Goal: Book appointment/travel/reservation

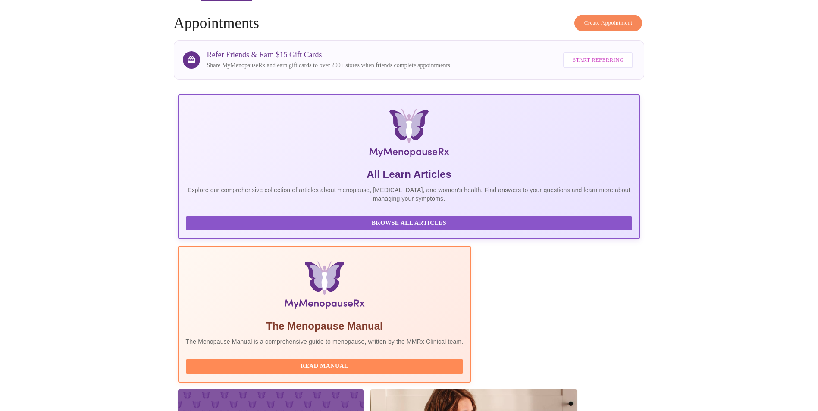
scroll to position [61, 0]
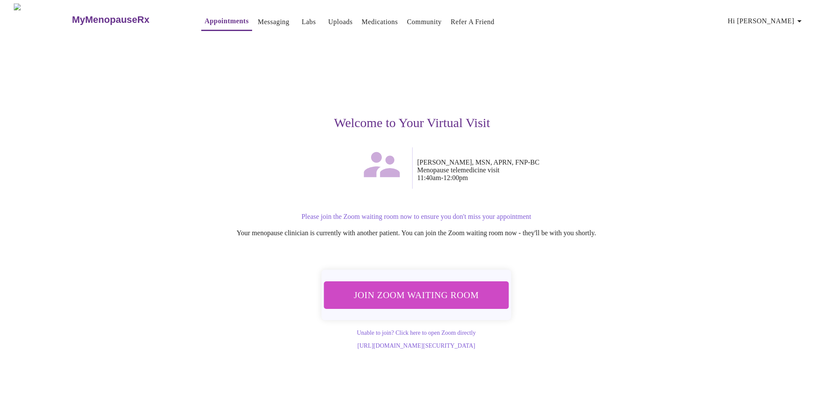
click at [413, 292] on span "Join Zoom Waiting Room" at bounding box center [416, 295] width 170 height 17
